Goal: Task Accomplishment & Management: Manage account settings

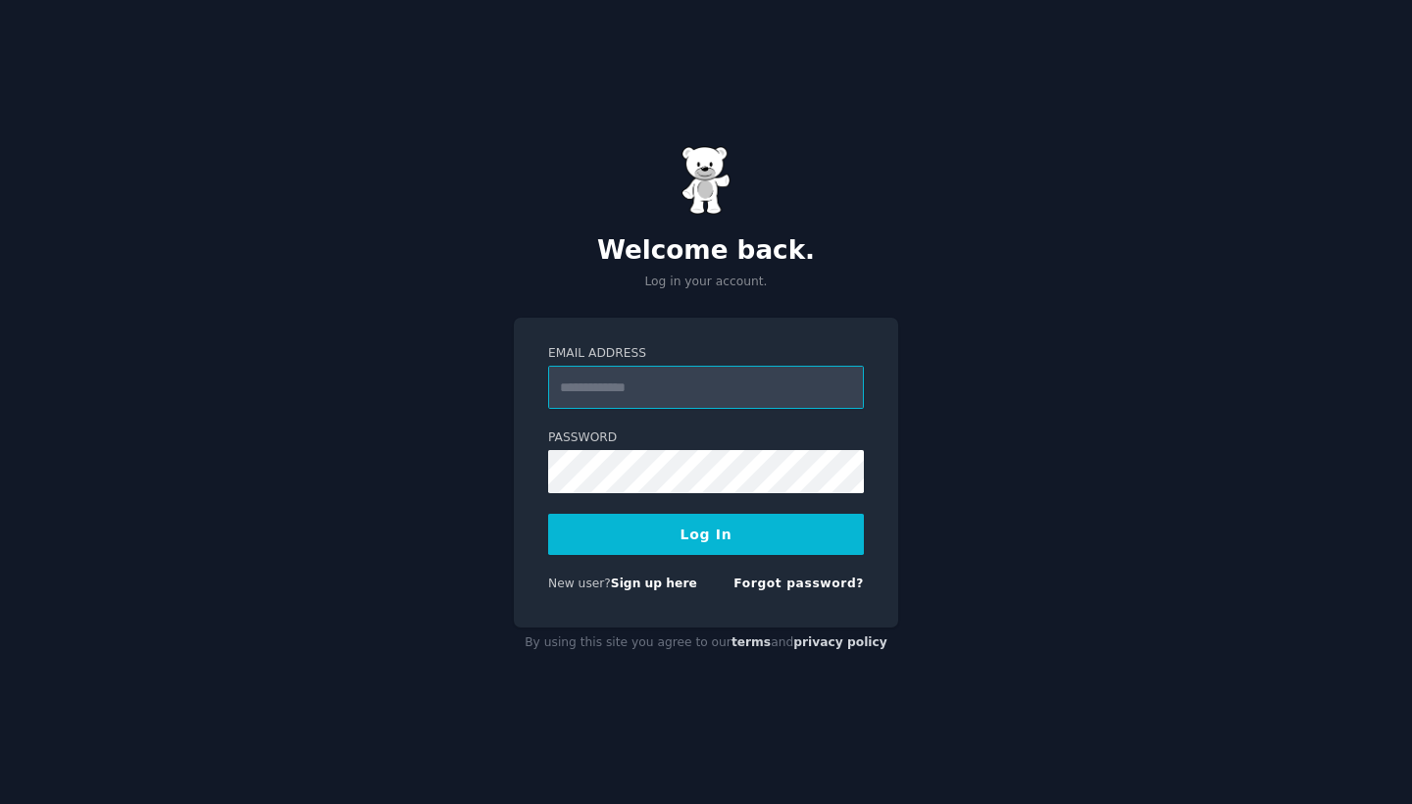
type input "**********"
click at [706, 534] on button "Log In" at bounding box center [706, 534] width 316 height 41
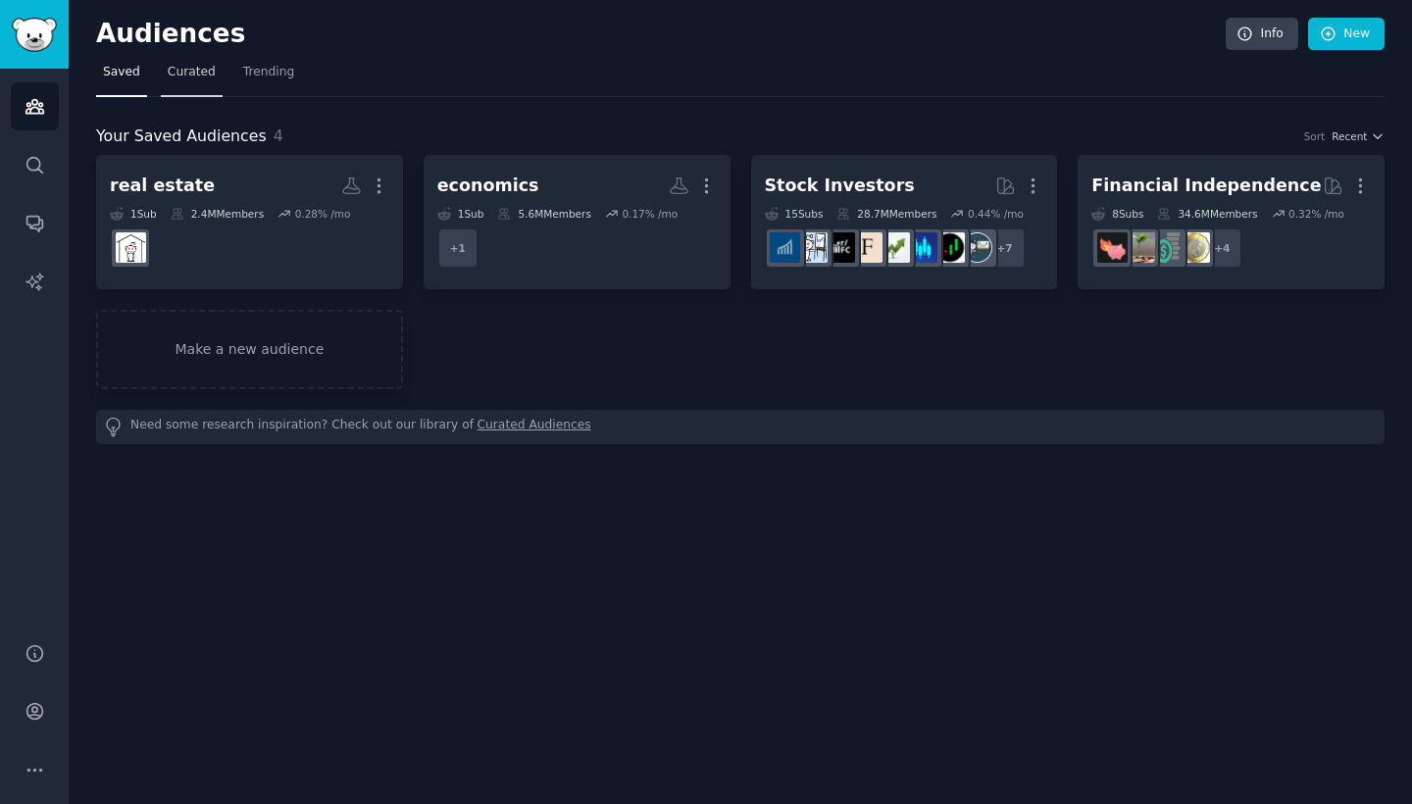
click at [199, 75] on span "Curated" at bounding box center [192, 73] width 48 height 18
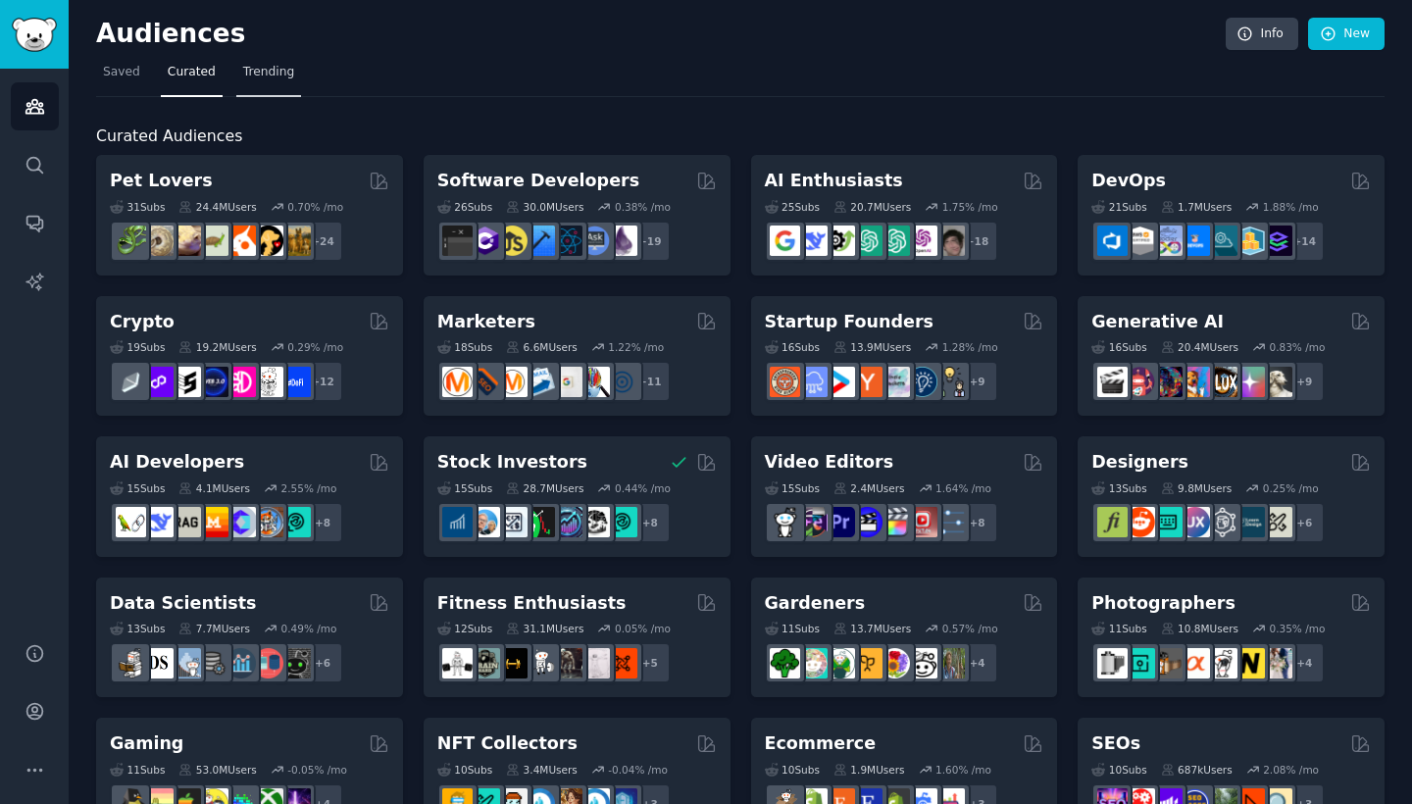
click at [277, 75] on span "Trending" at bounding box center [268, 73] width 51 height 18
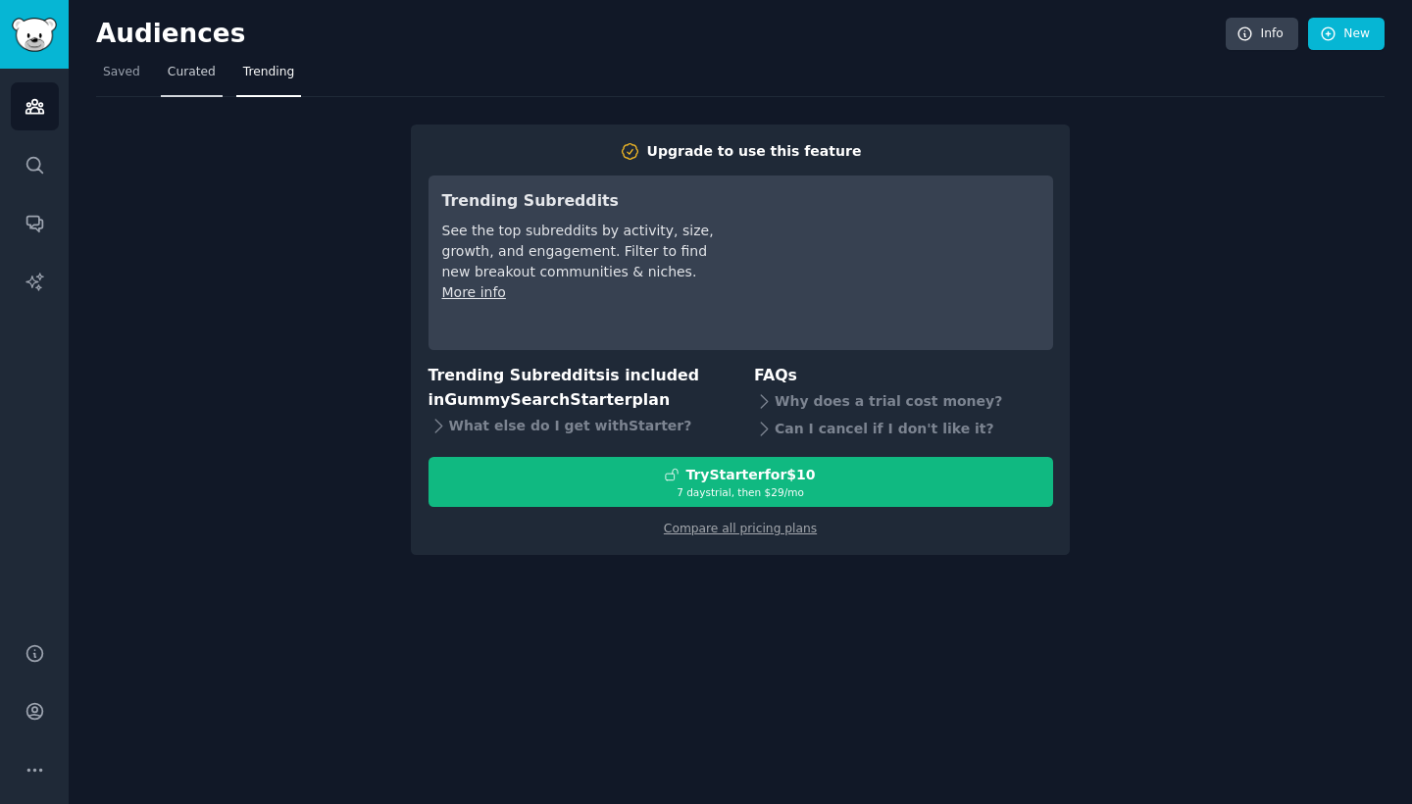
click at [179, 80] on link "Curated" at bounding box center [192, 77] width 62 height 40
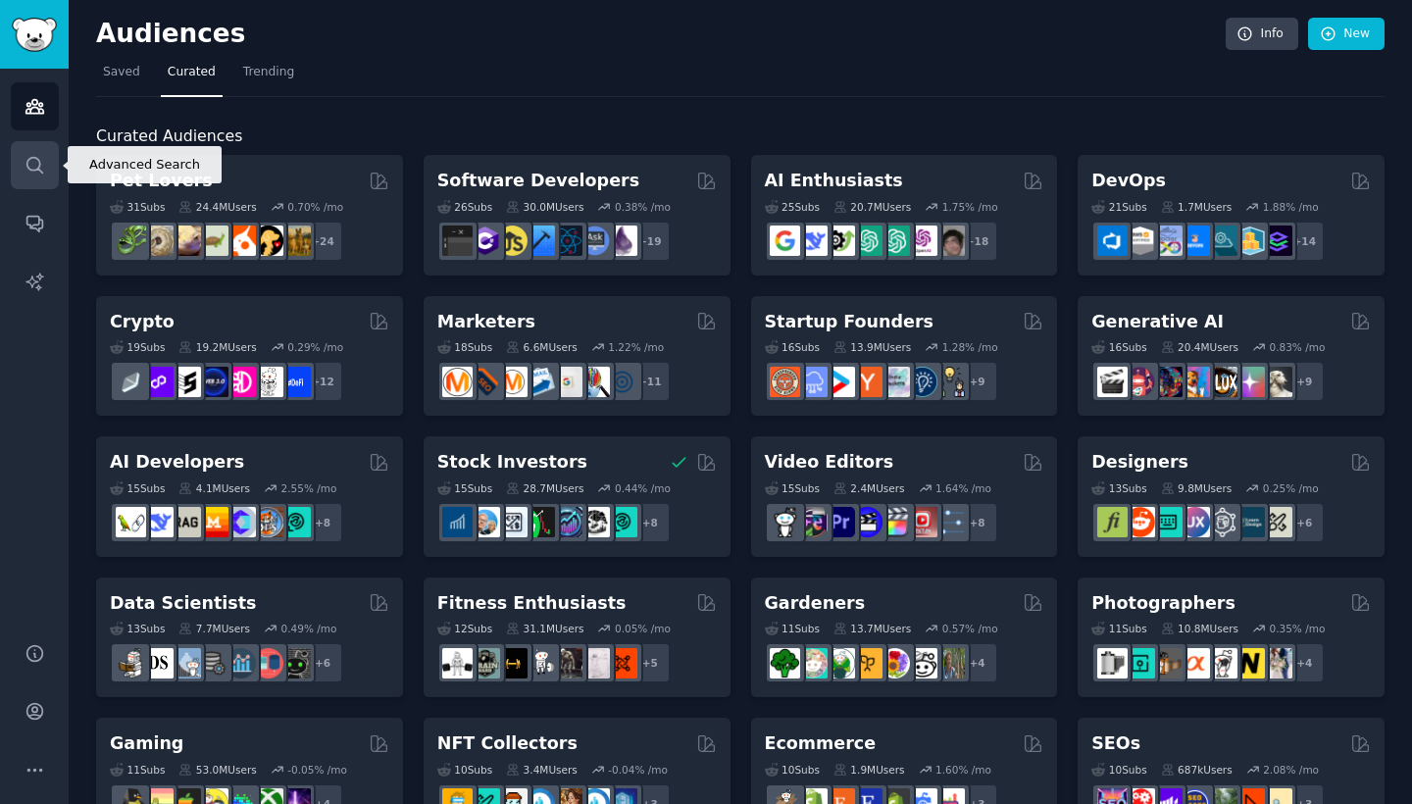
click at [35, 166] on icon "Sidebar" at bounding box center [35, 165] width 21 height 21
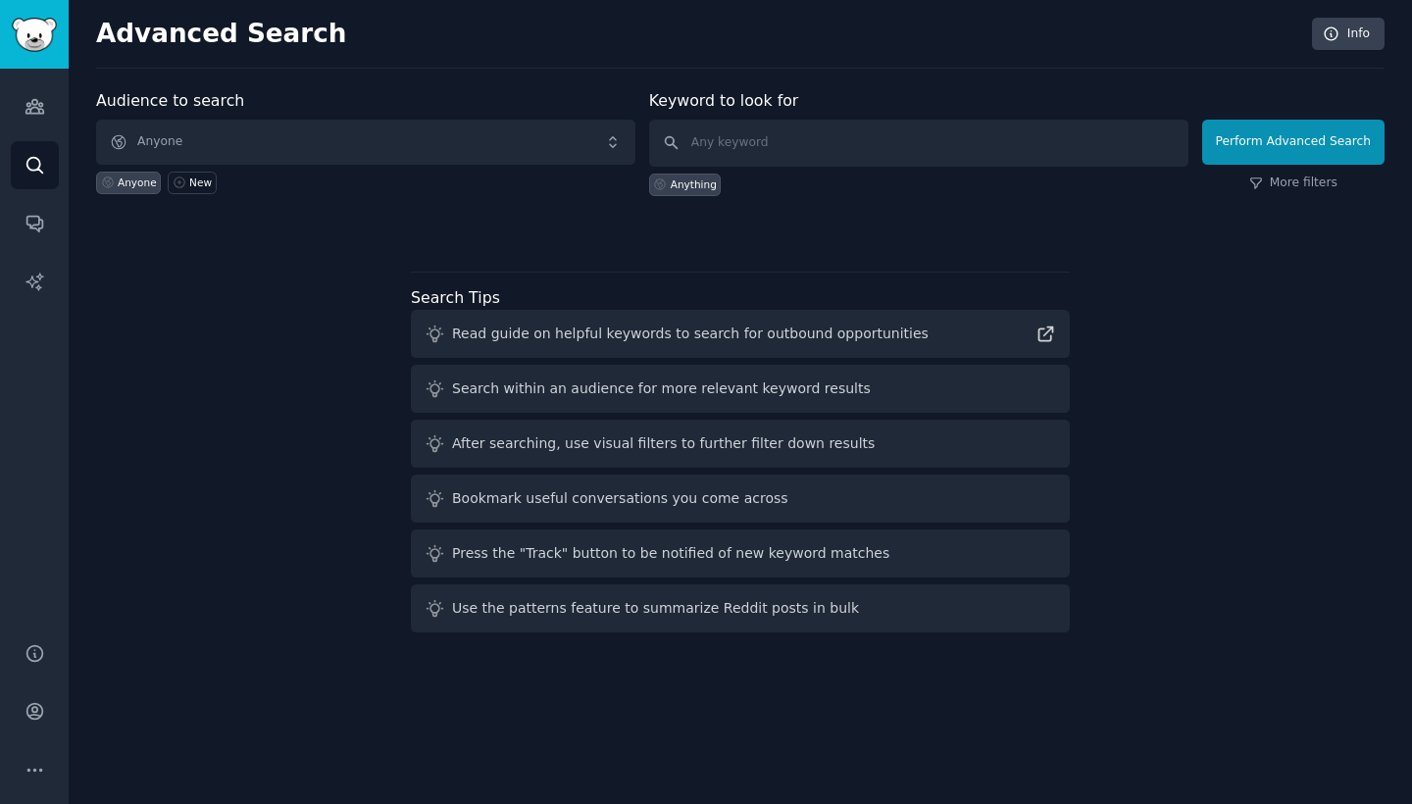
click at [316, 139] on span "Anyone" at bounding box center [365, 142] width 539 height 45
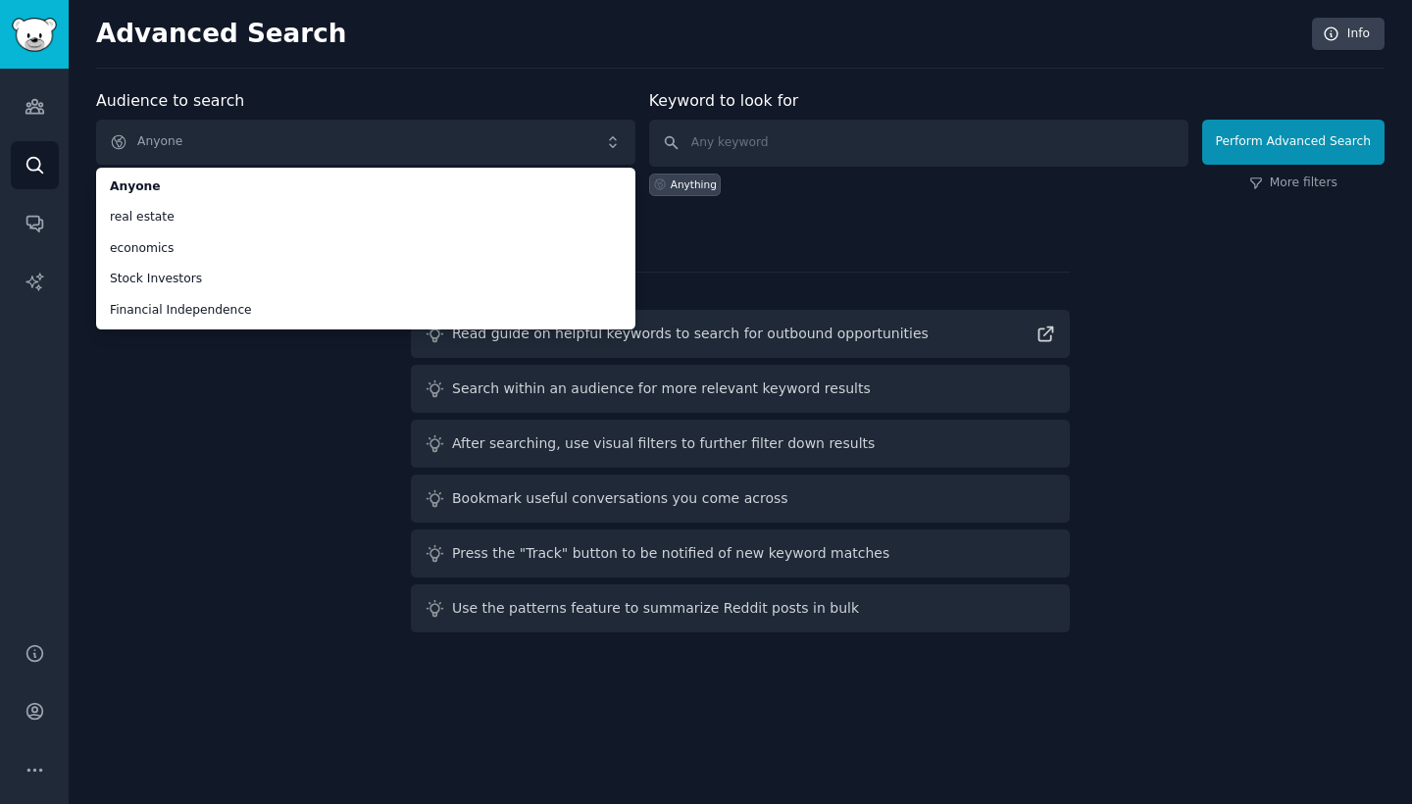
click at [450, 118] on div "Audience to search Anyone Anyone real estate economics Stock Investors Financia…" at bounding box center [365, 142] width 539 height 107
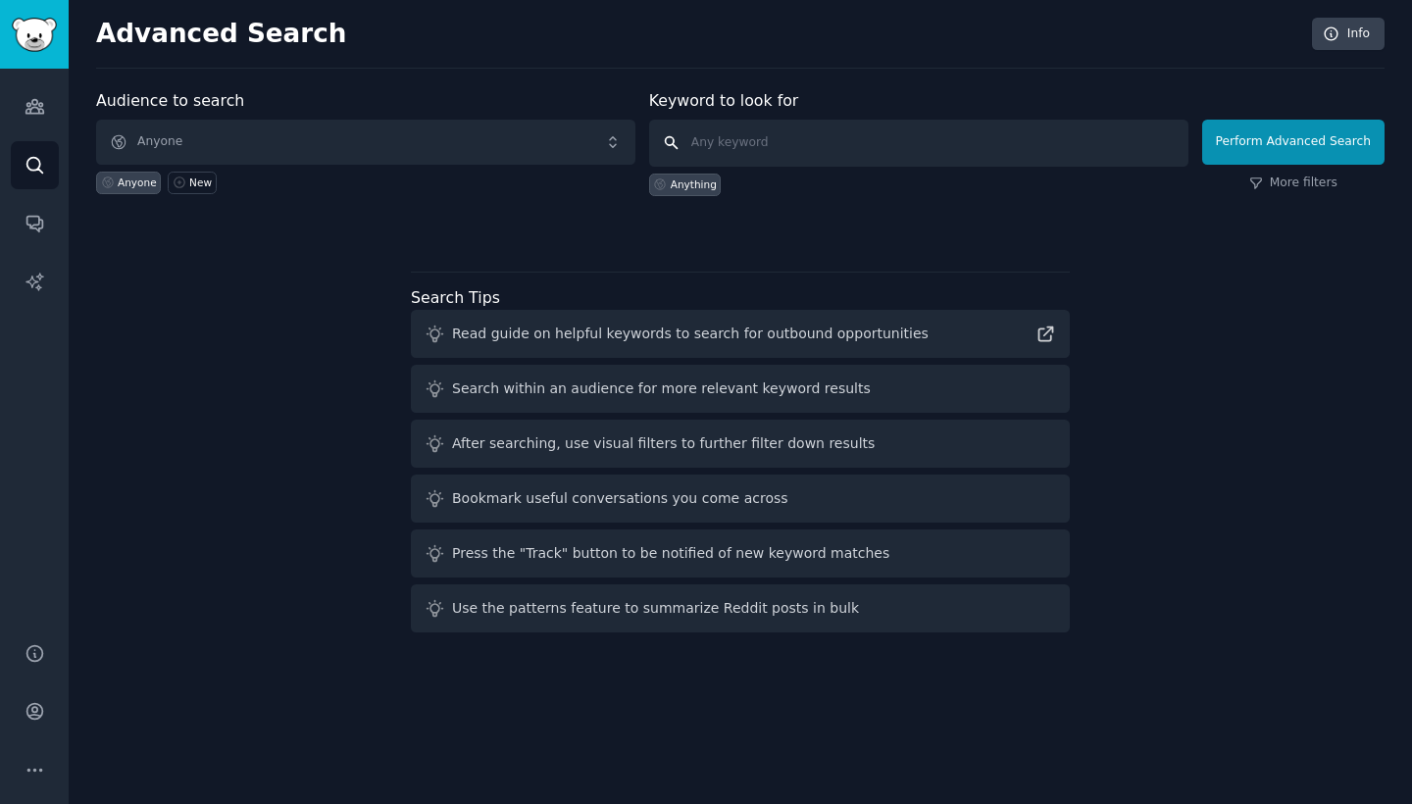
click at [715, 130] on input "text" at bounding box center [918, 143] width 539 height 47
click at [22, 101] on link "Audiences" at bounding box center [35, 106] width 48 height 48
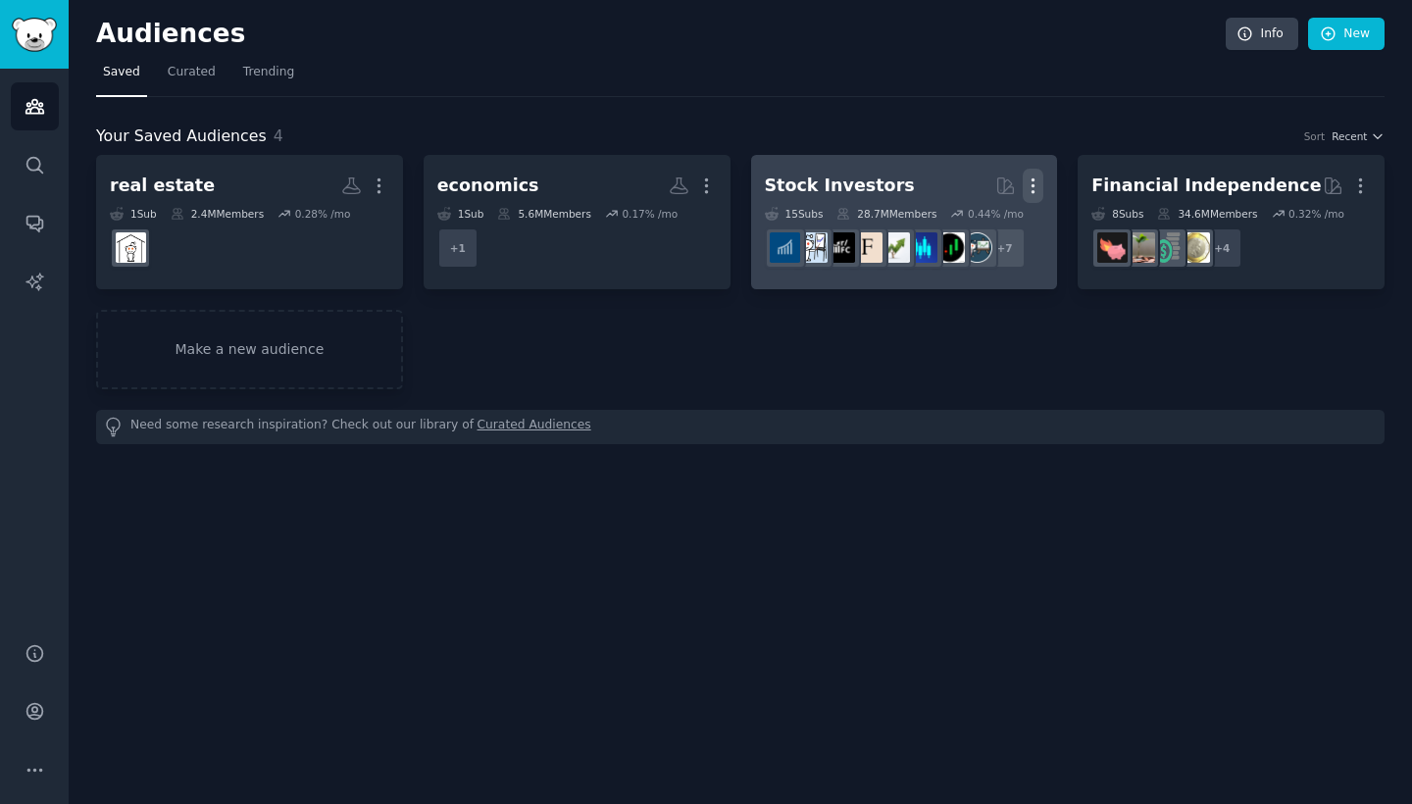
click at [1036, 189] on icon "button" at bounding box center [1033, 186] width 21 height 21
click at [978, 230] on p "Delete" at bounding box center [979, 227] width 45 height 21
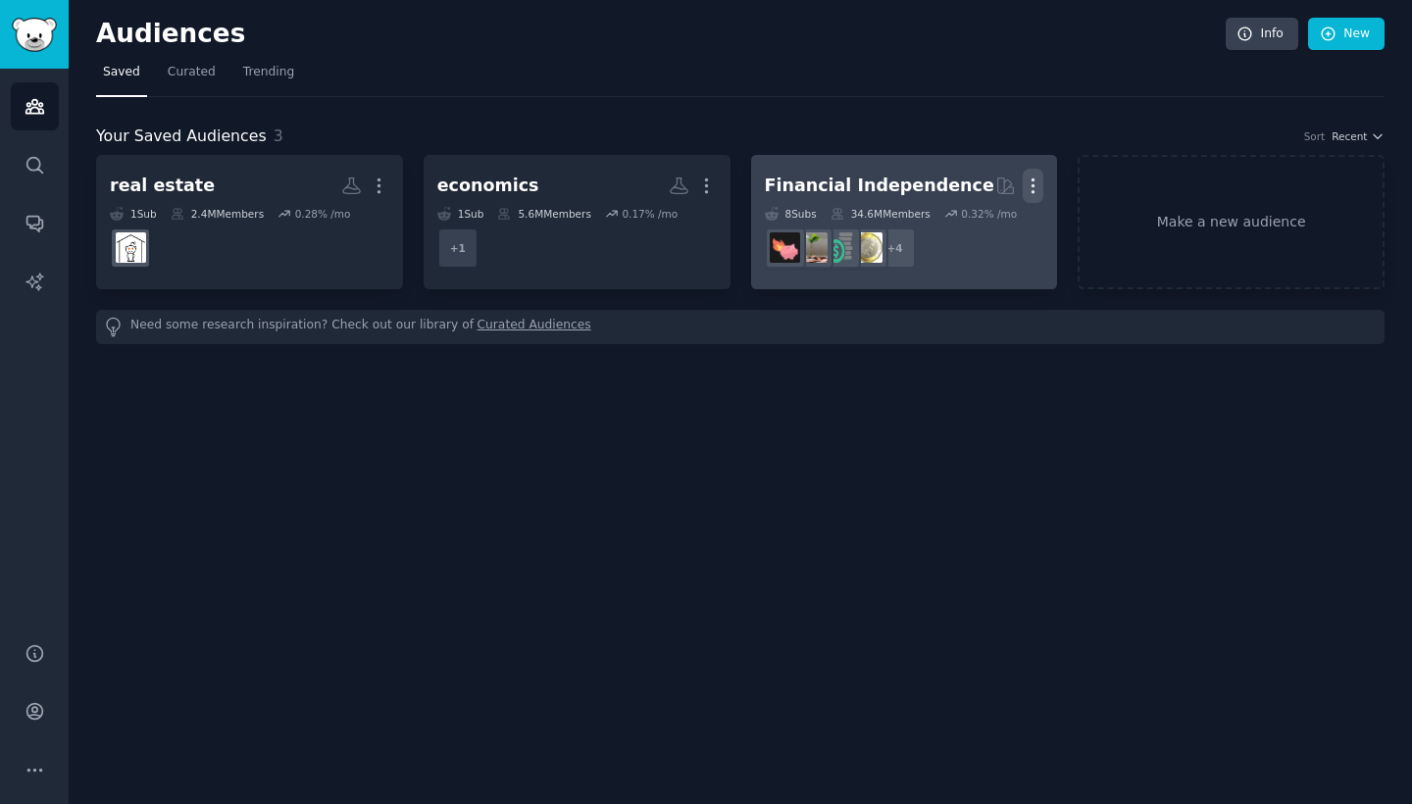
click at [1039, 177] on icon "button" at bounding box center [1033, 186] width 21 height 21
click at [987, 224] on p "Delete" at bounding box center [979, 227] width 45 height 21
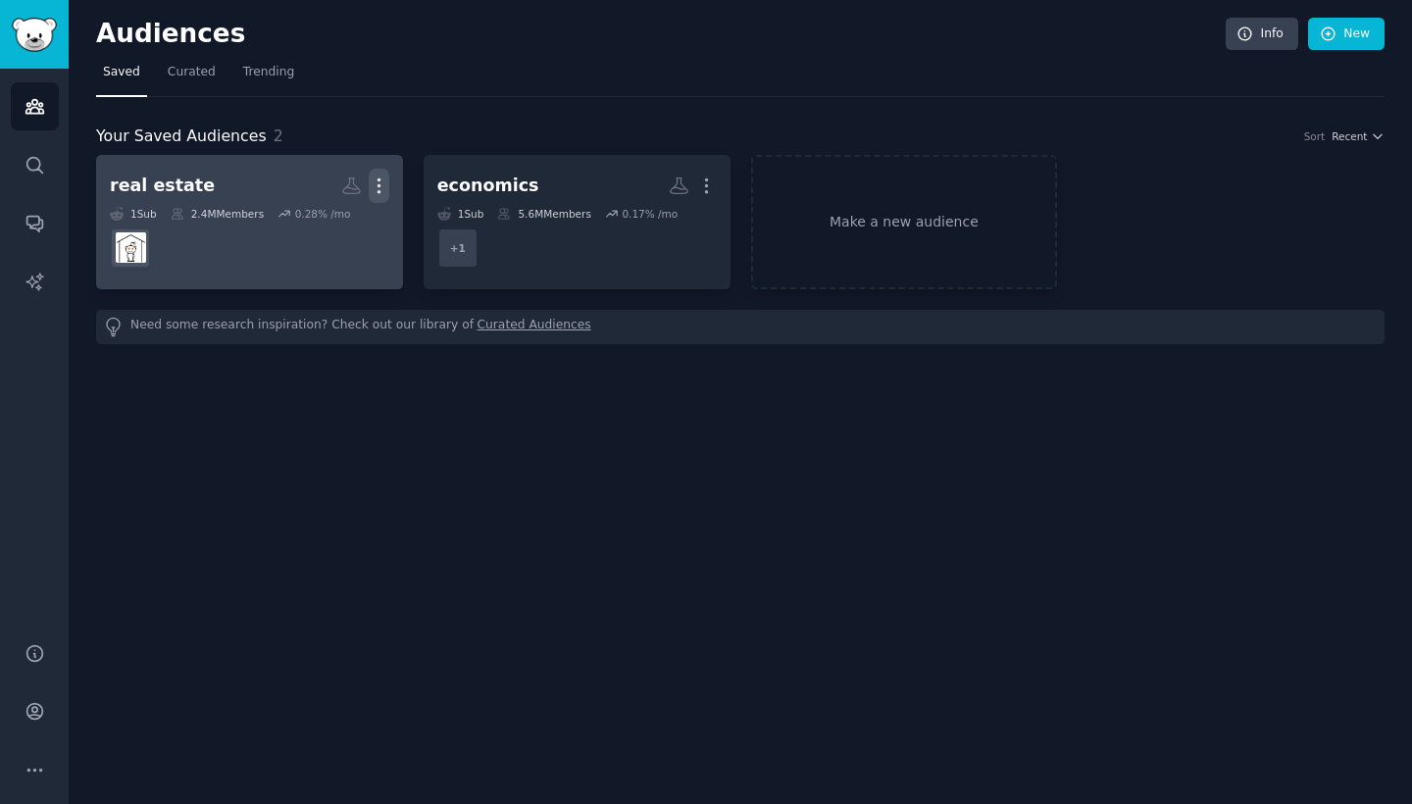
click at [388, 183] on icon "button" at bounding box center [379, 186] width 21 height 21
click at [329, 225] on p "Delete" at bounding box center [325, 227] width 45 height 21
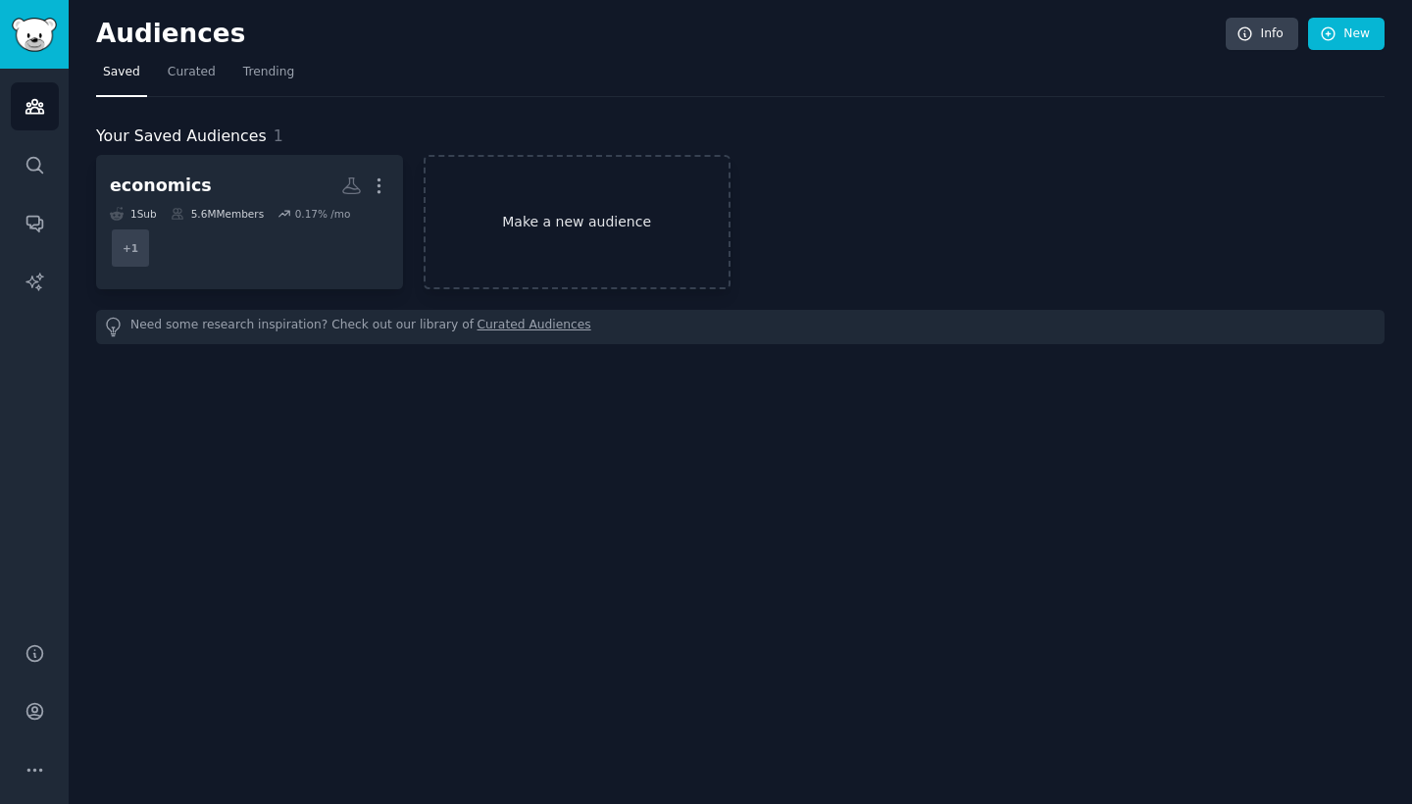
click at [612, 223] on link "Make a new audience" at bounding box center [577, 222] width 307 height 134
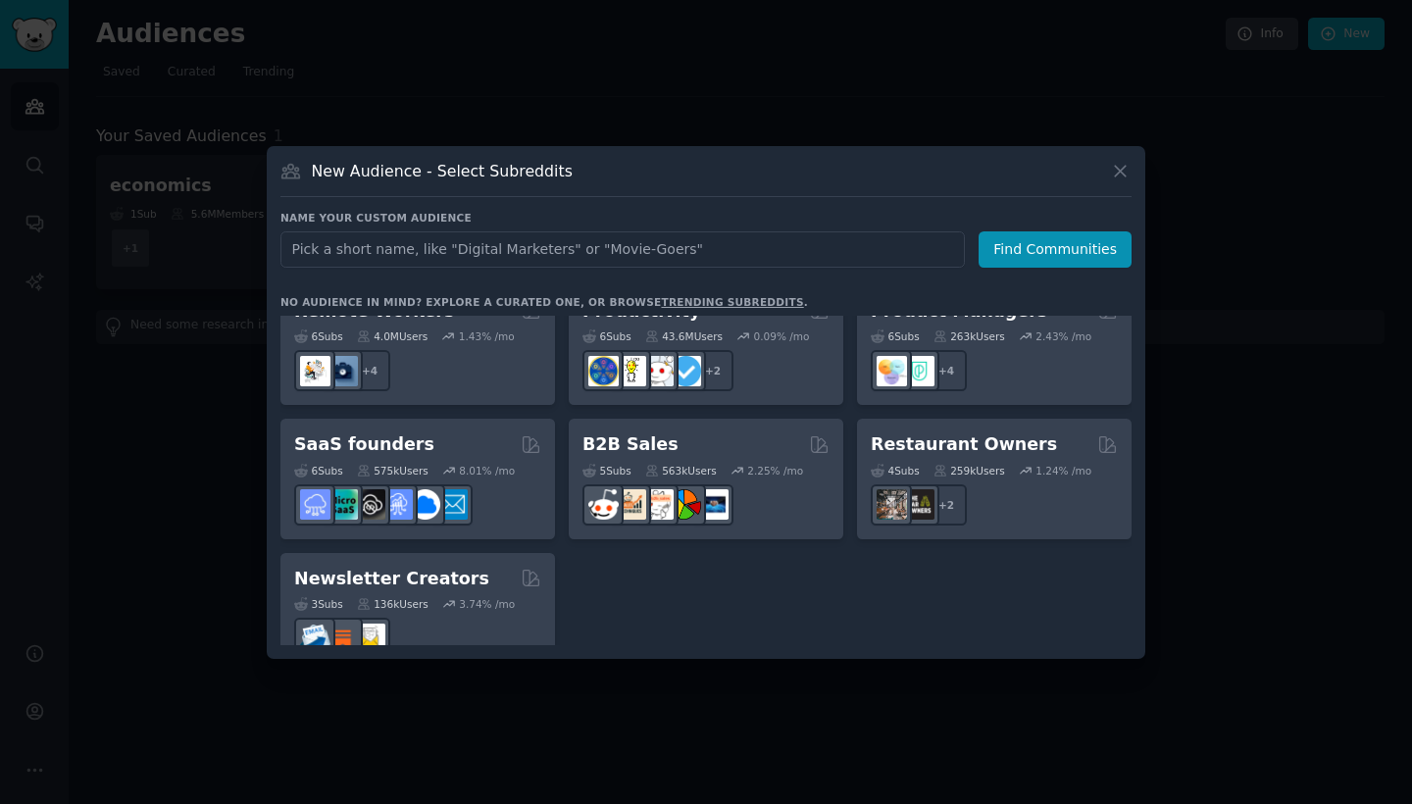
scroll to position [1524, 0]
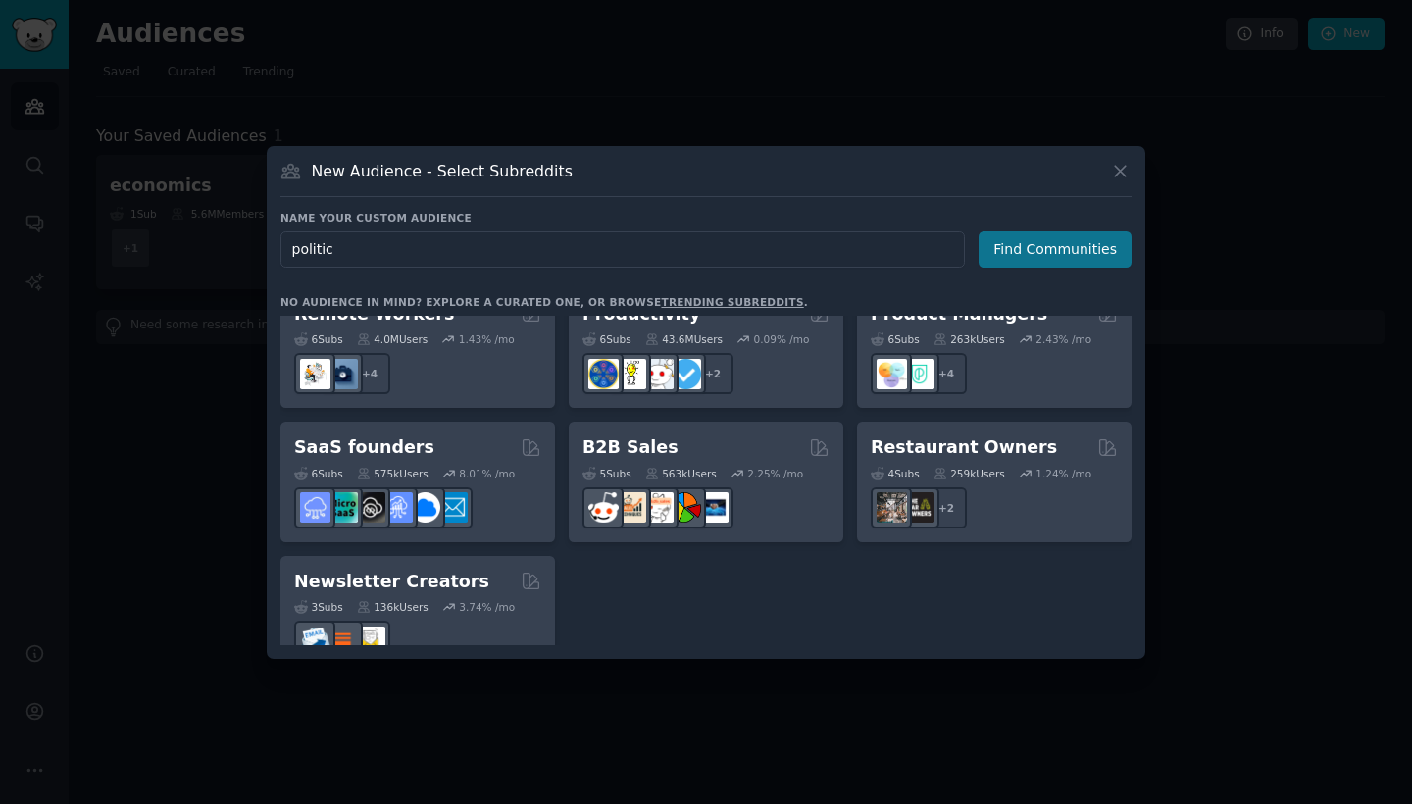
type input "politic"
click at [1062, 243] on button "Find Communities" at bounding box center [1055, 249] width 153 height 36
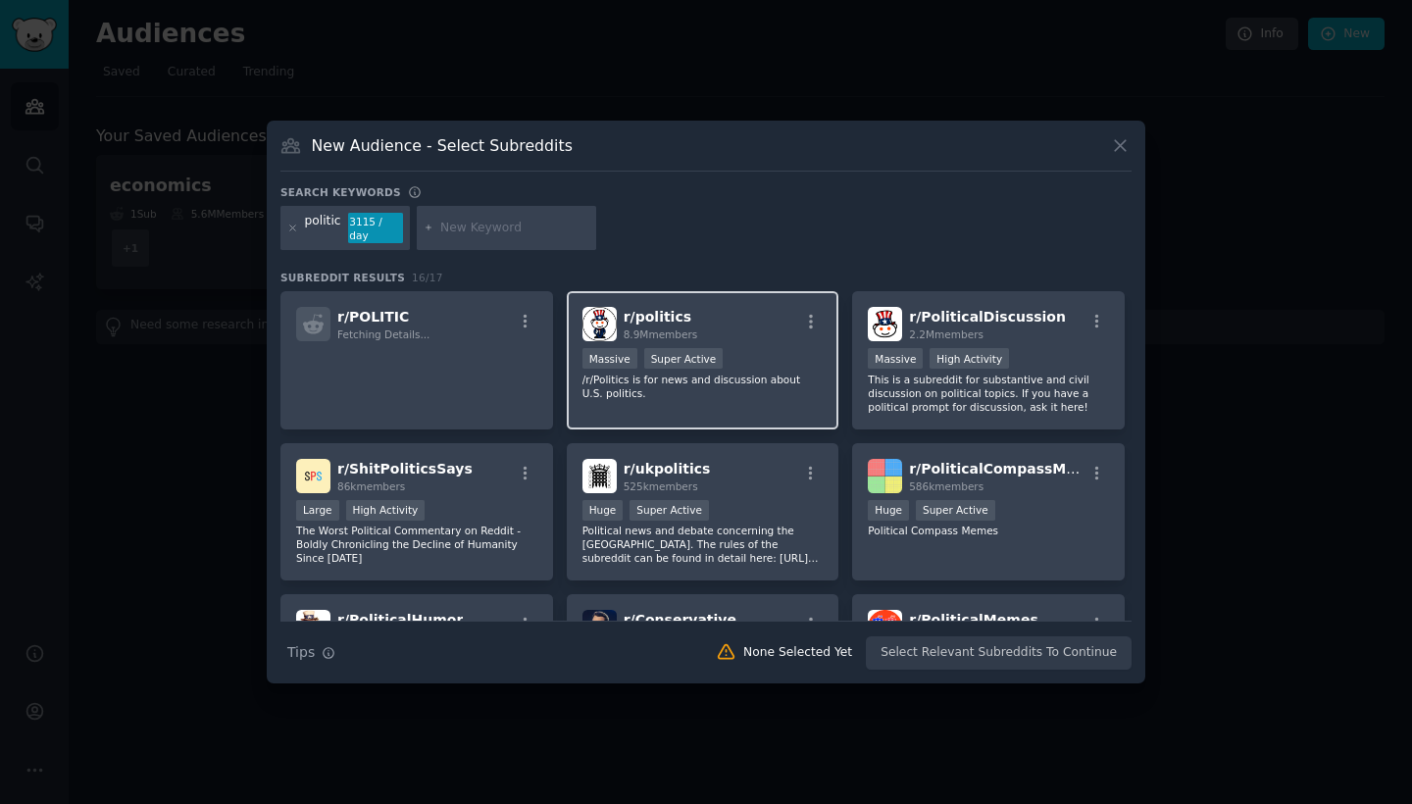
click at [672, 314] on span "r/ politics" at bounding box center [658, 317] width 68 height 16
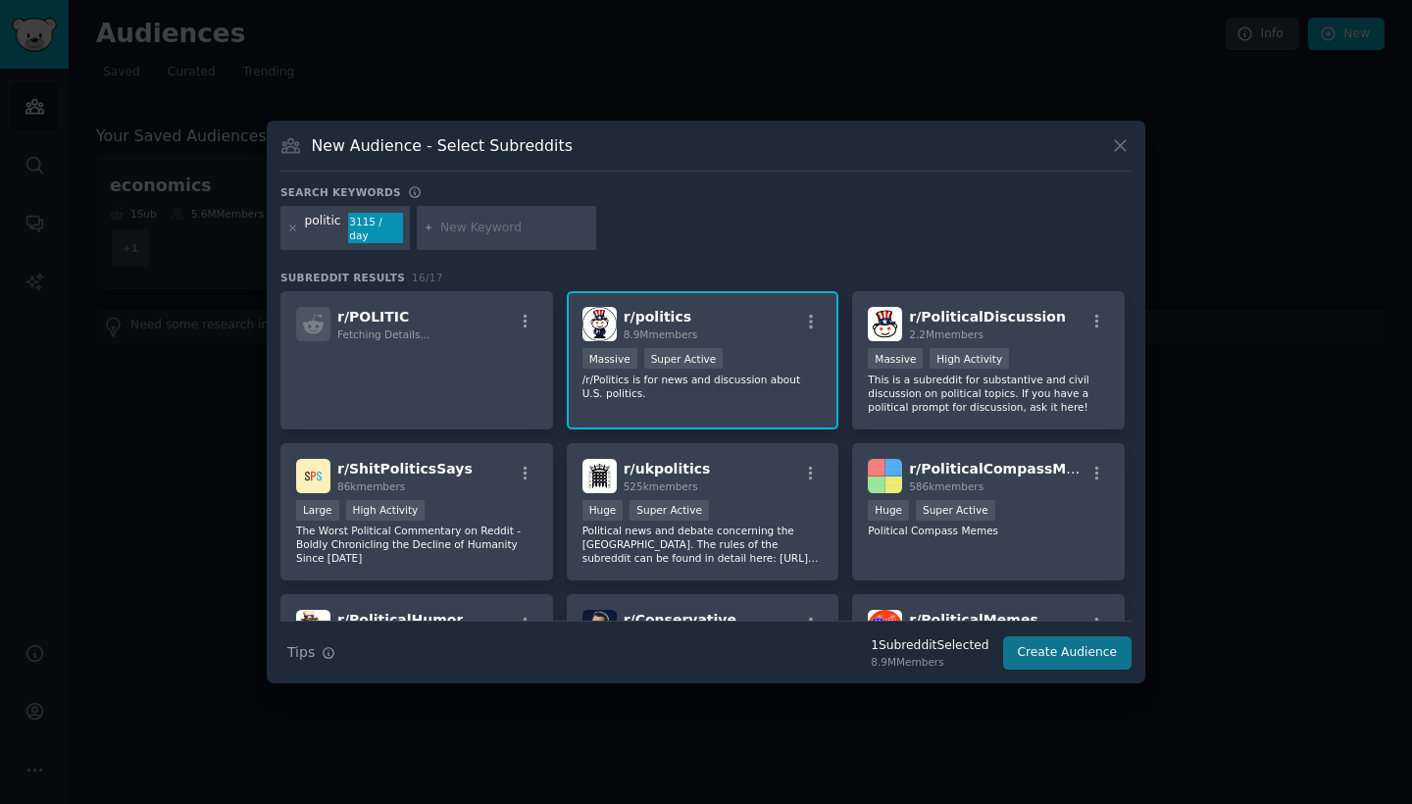
click at [1085, 640] on button "Create Audience" at bounding box center [1067, 653] width 129 height 33
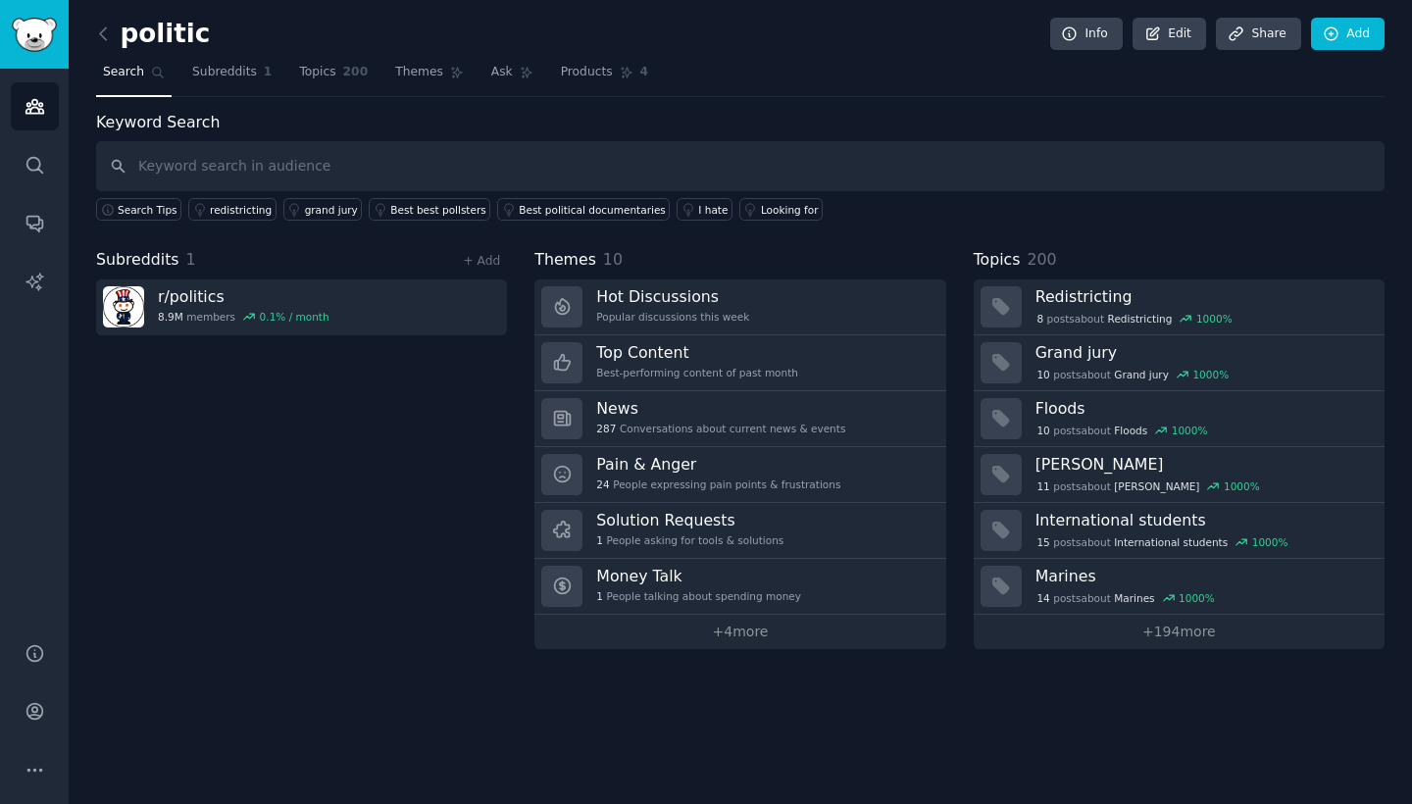
click at [147, 63] on link "Search" at bounding box center [134, 77] width 76 height 40
click at [107, 34] on icon at bounding box center [103, 34] width 21 height 21
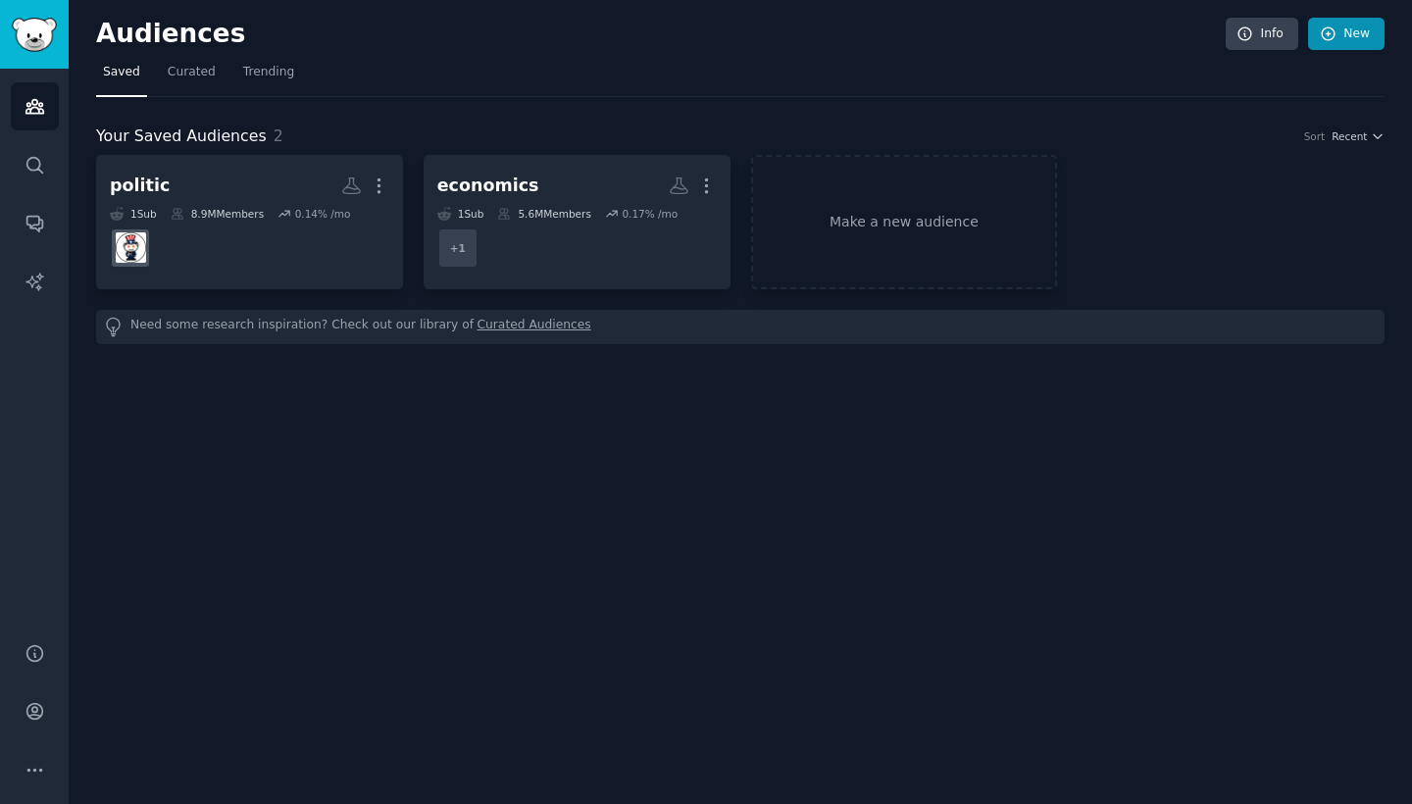
click at [1325, 26] on icon at bounding box center [1329, 35] width 18 height 18
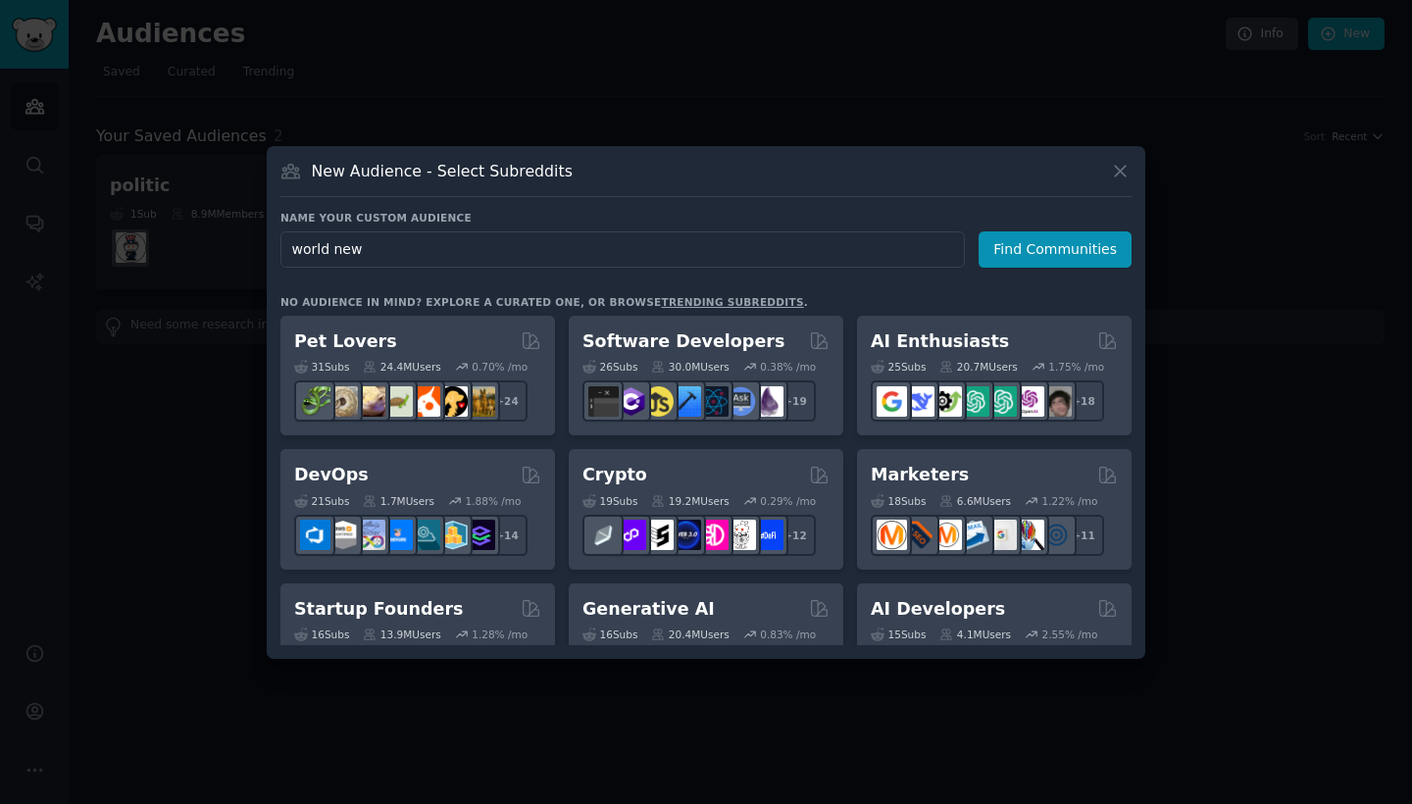
type input "world news"
click at [1058, 249] on button "Find Communities" at bounding box center [1055, 249] width 153 height 36
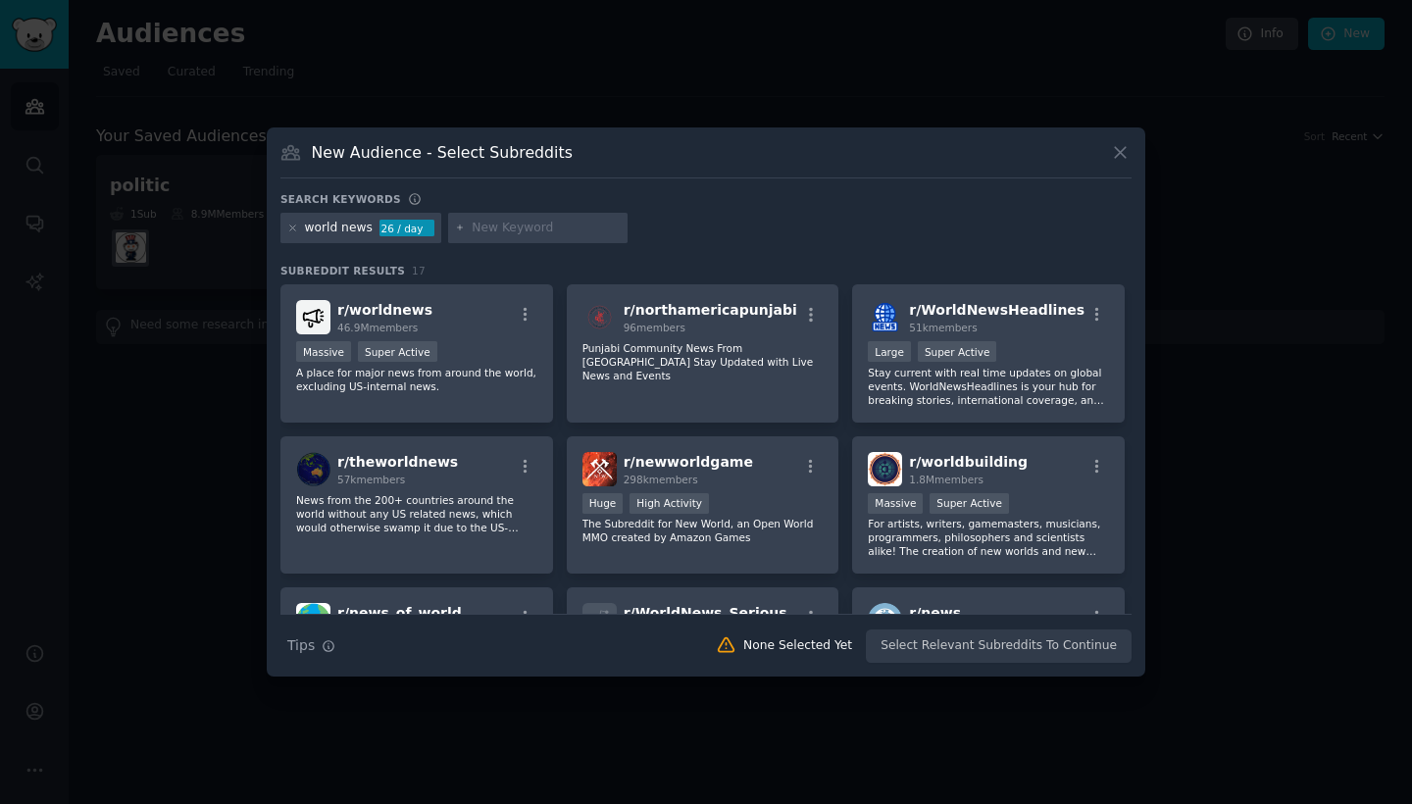
click at [1114, 150] on icon at bounding box center [1120, 152] width 21 height 21
